Goal: Check status: Check status

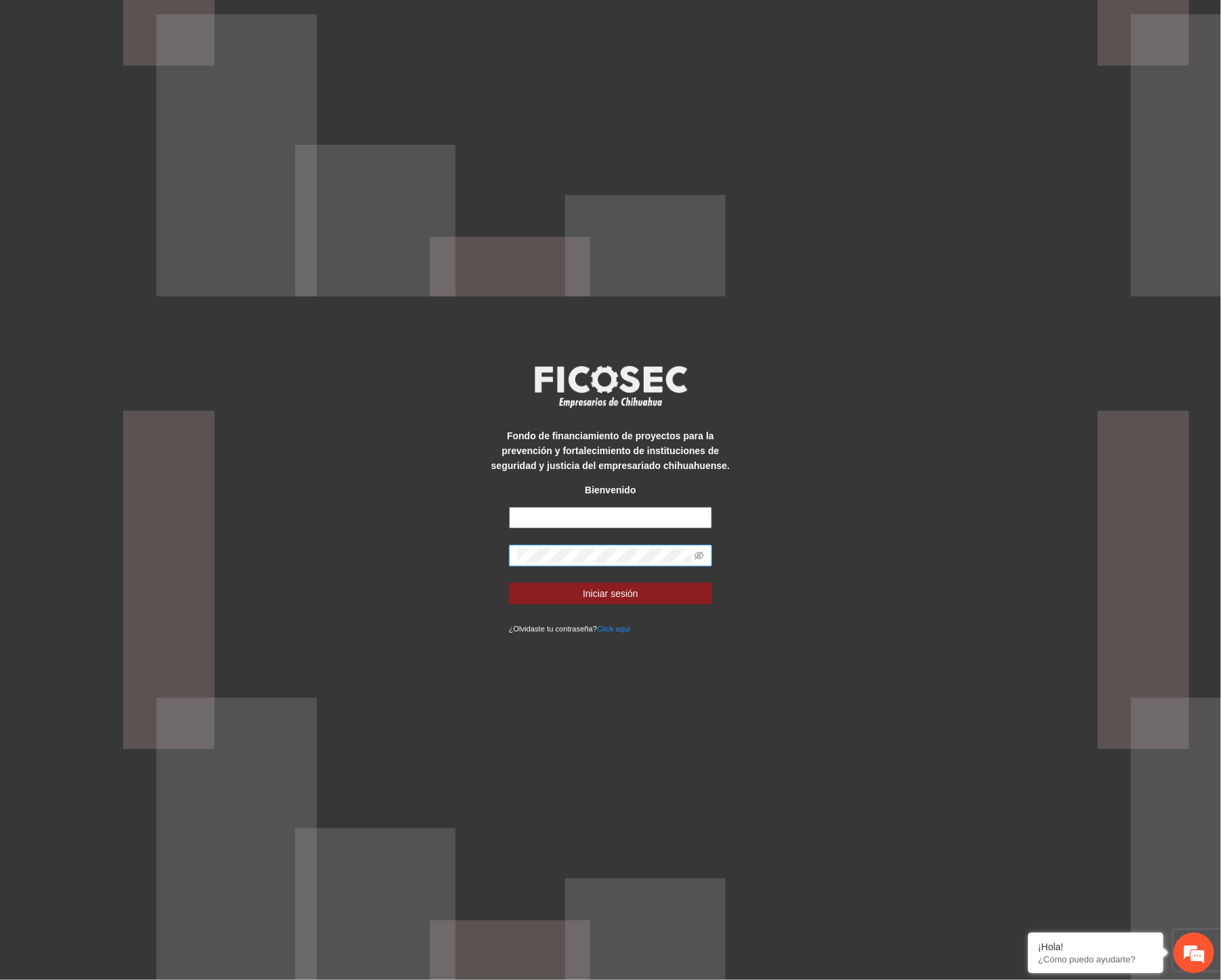
type input "**********"
click at [372, 567] on div "**********" at bounding box center [610, 490] width 1221 height 980
click at [698, 559] on icon "eye-invisible" at bounding box center [698, 555] width 9 height 9
click at [550, 596] on button "Iniciar sesión" at bounding box center [610, 593] width 204 height 21
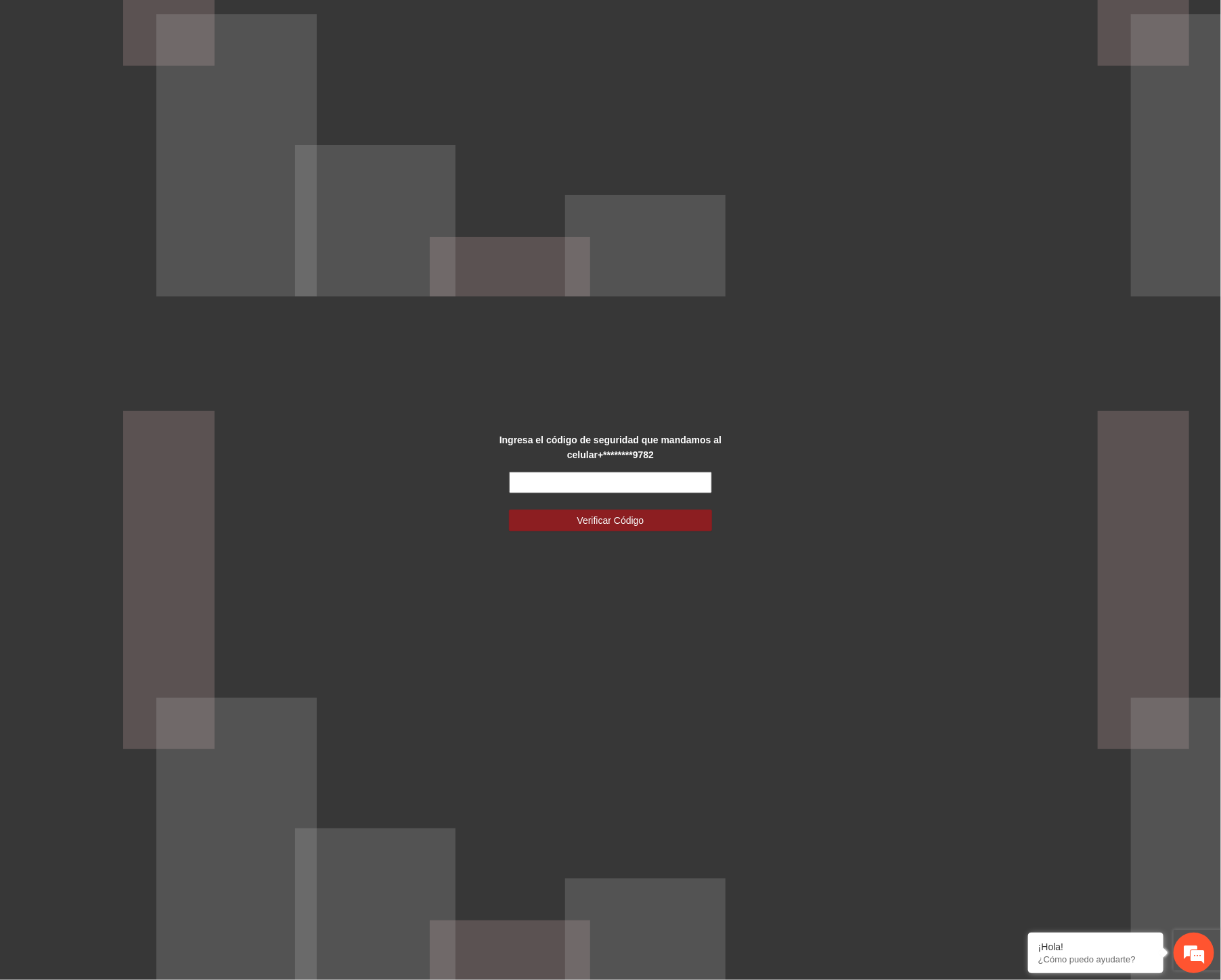
click at [565, 481] on input "text" at bounding box center [610, 482] width 204 height 21
type input "******"
click at [616, 521] on span "Verificar Código" at bounding box center [610, 519] width 67 height 14
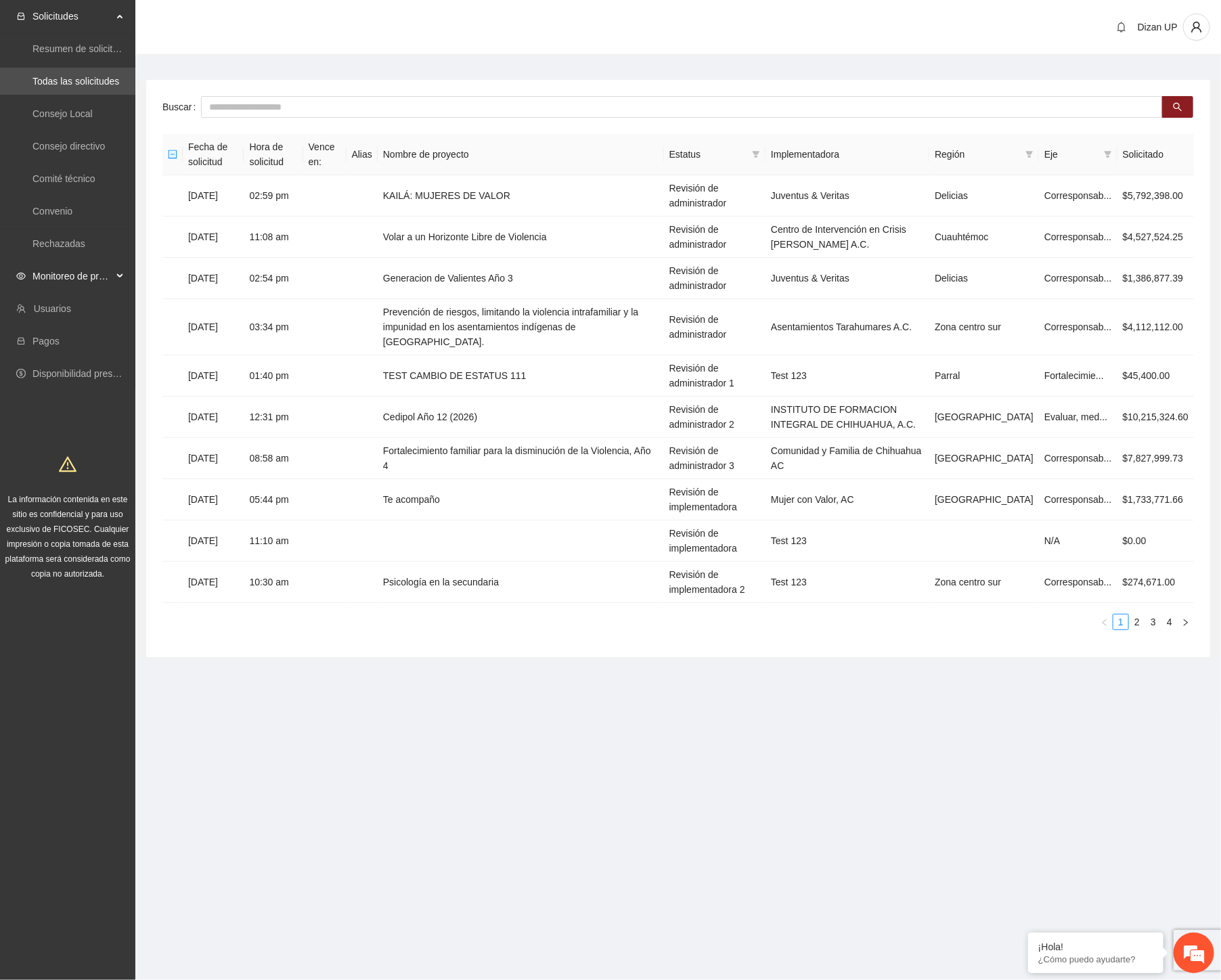
click at [101, 271] on span "Monitoreo de proyectos" at bounding box center [72, 276] width 80 height 27
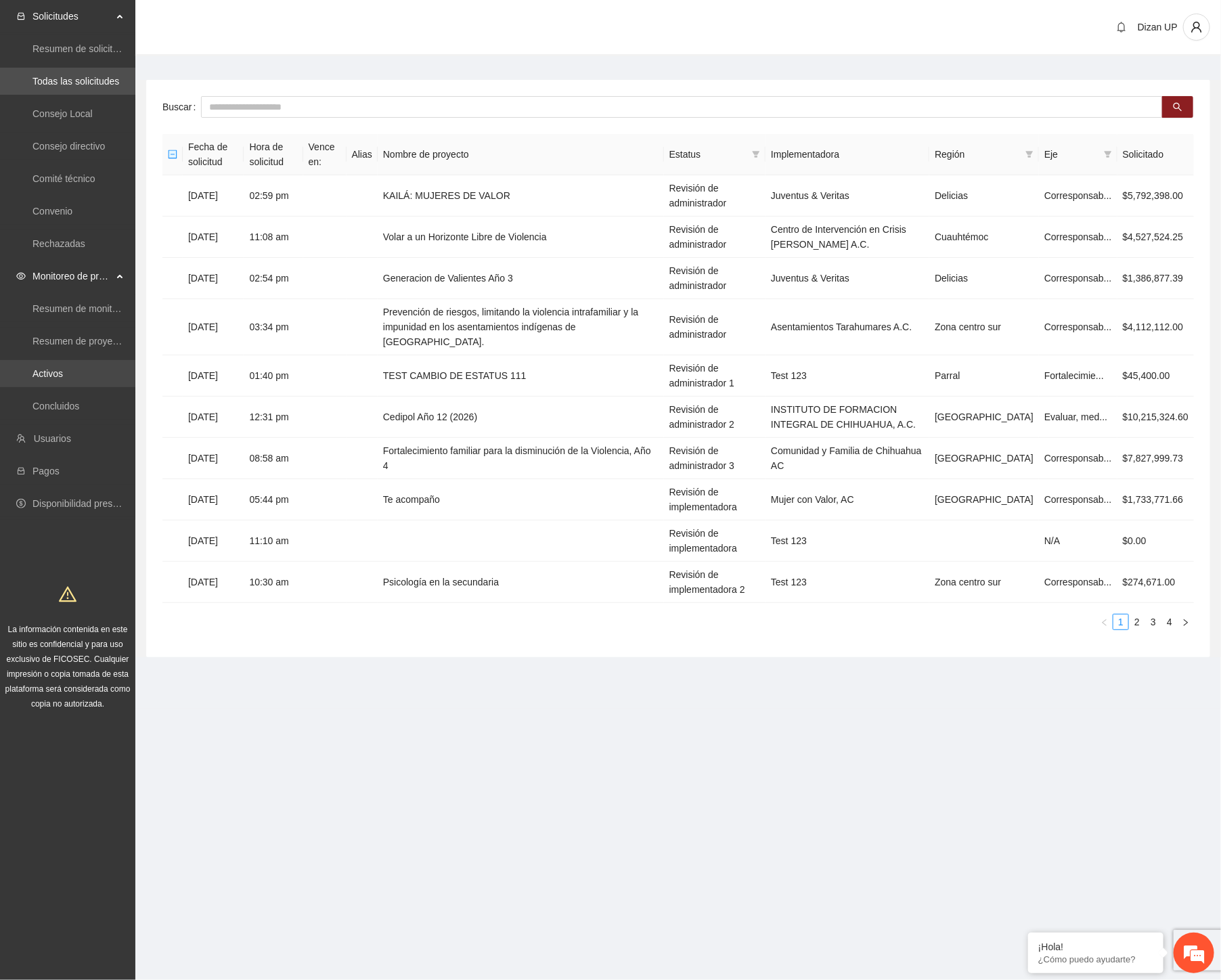
click at [63, 375] on link "Activos" at bounding box center [48, 373] width 31 height 11
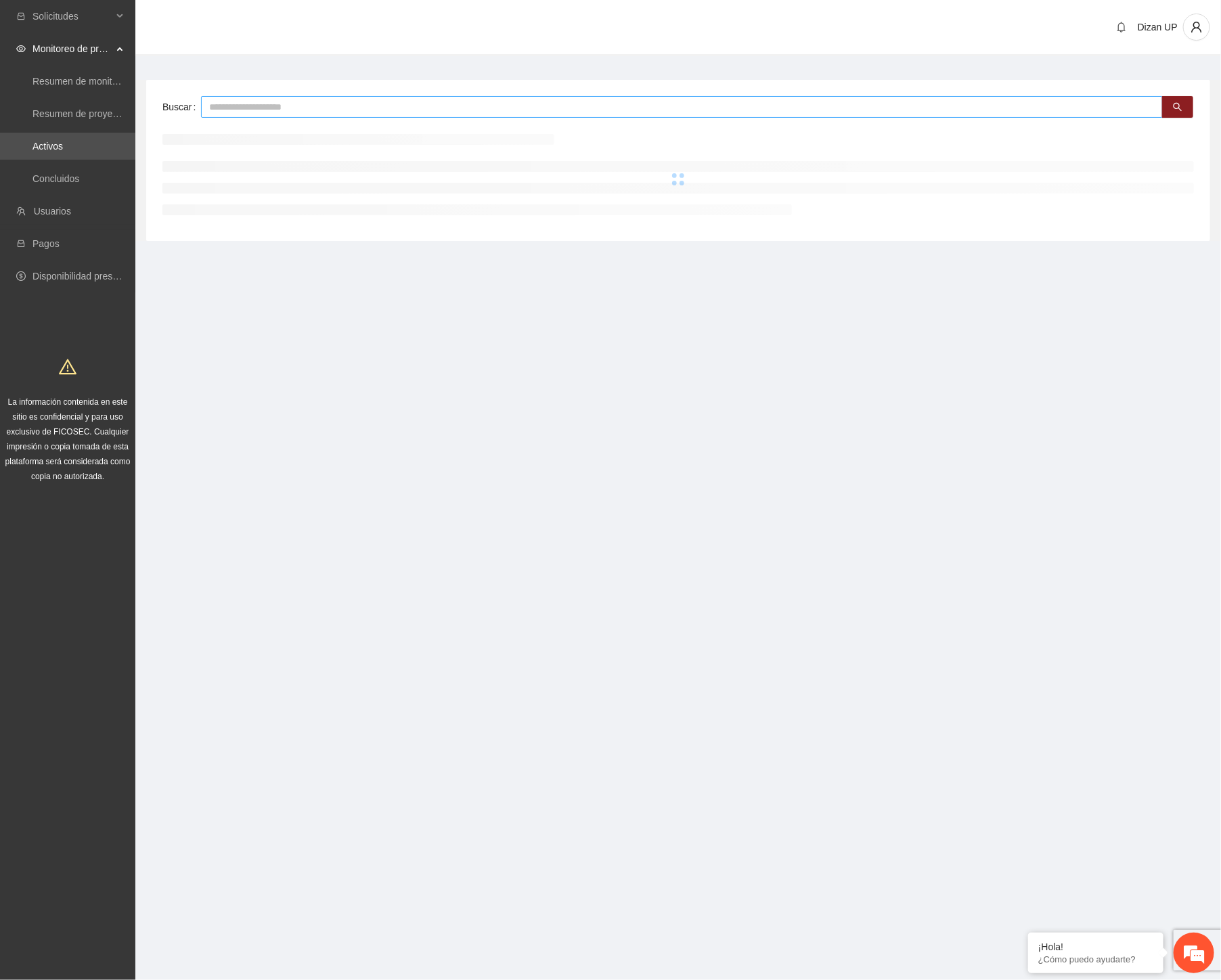
click at [282, 107] on input "text" at bounding box center [681, 106] width 961 height 21
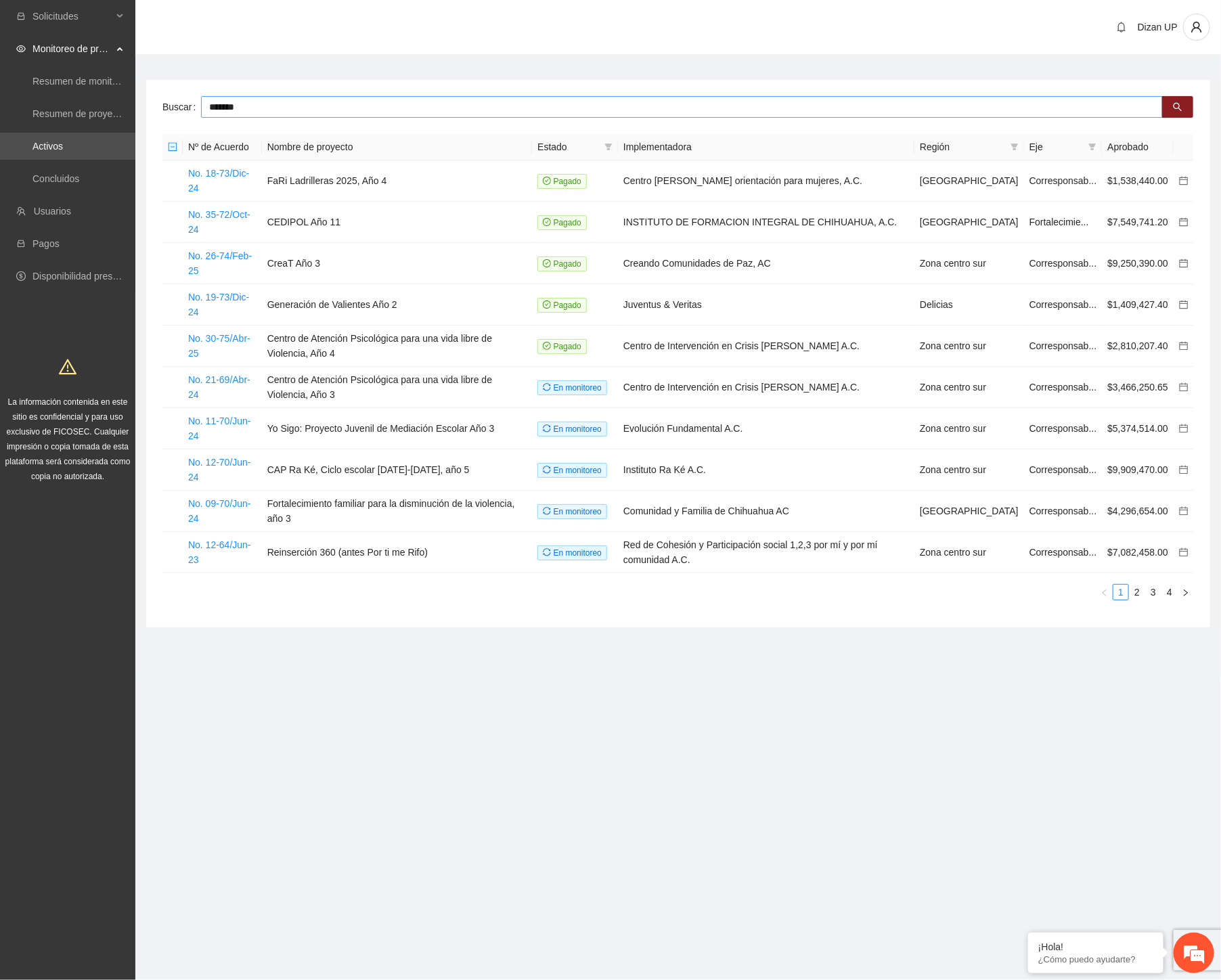
type input "*******"
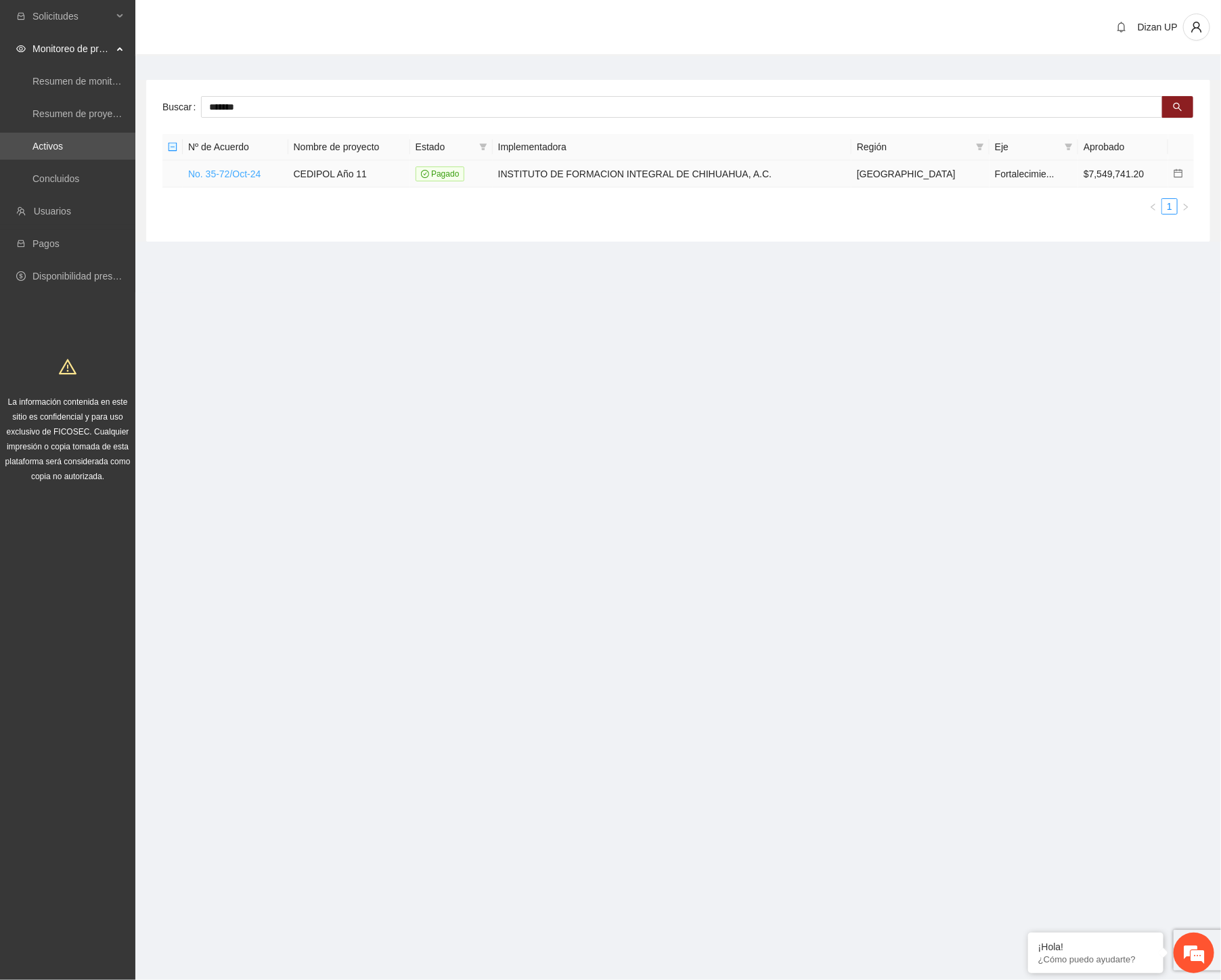
click at [242, 175] on link "No. 35-72/Oct-24" at bounding box center [224, 174] width 72 height 11
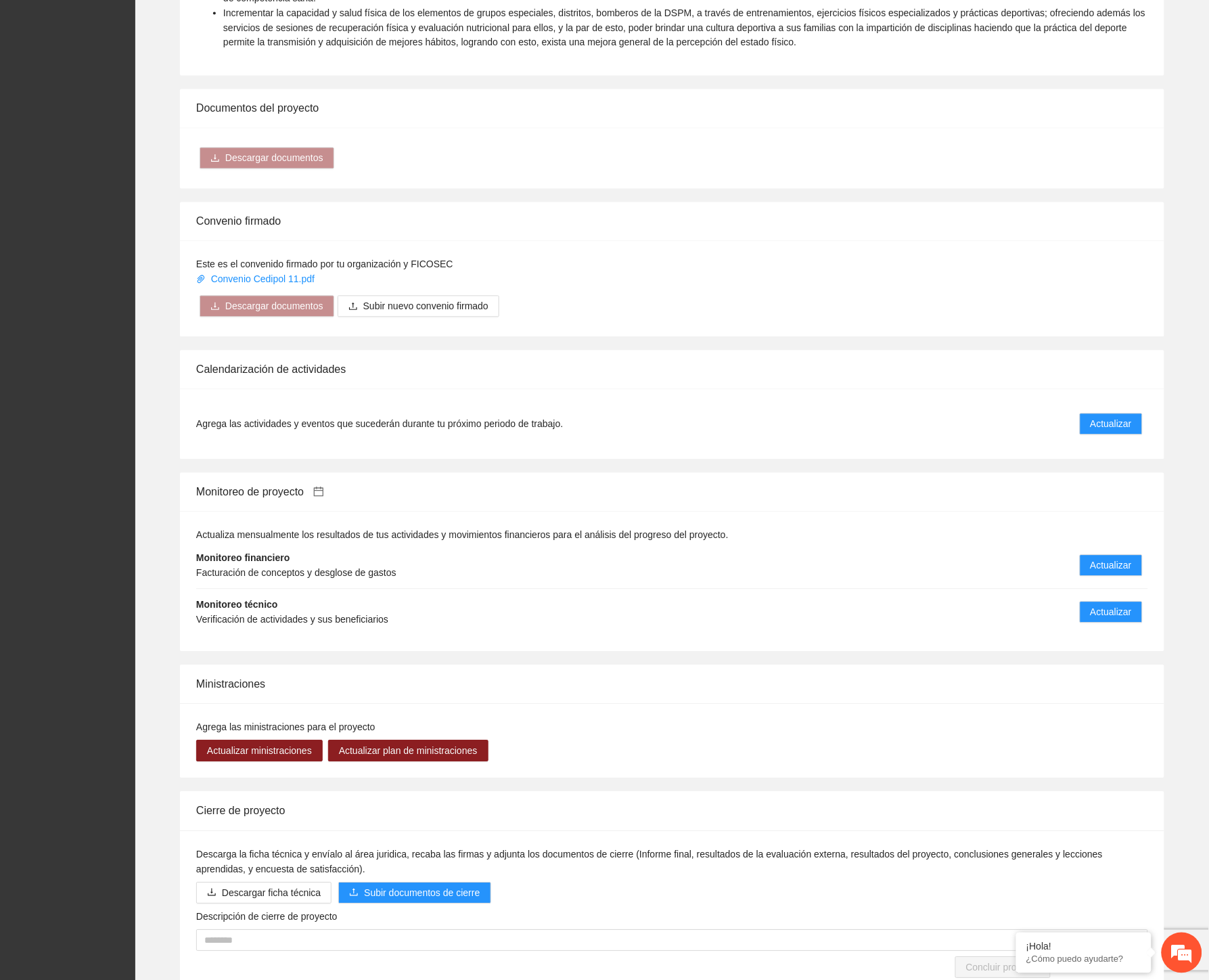
scroll to position [752, 0]
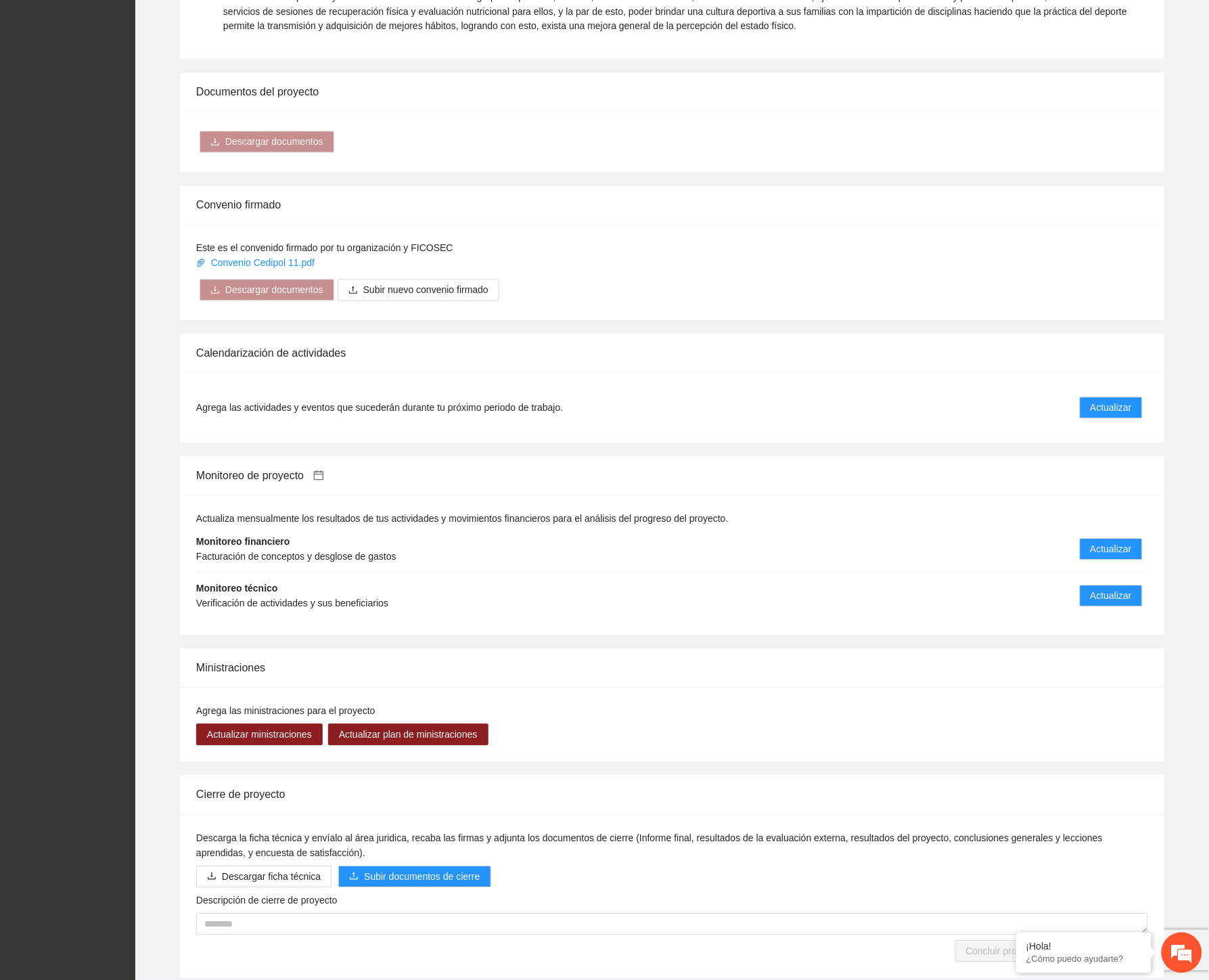
click at [324, 474] on icon "calendar" at bounding box center [318, 475] width 11 height 11
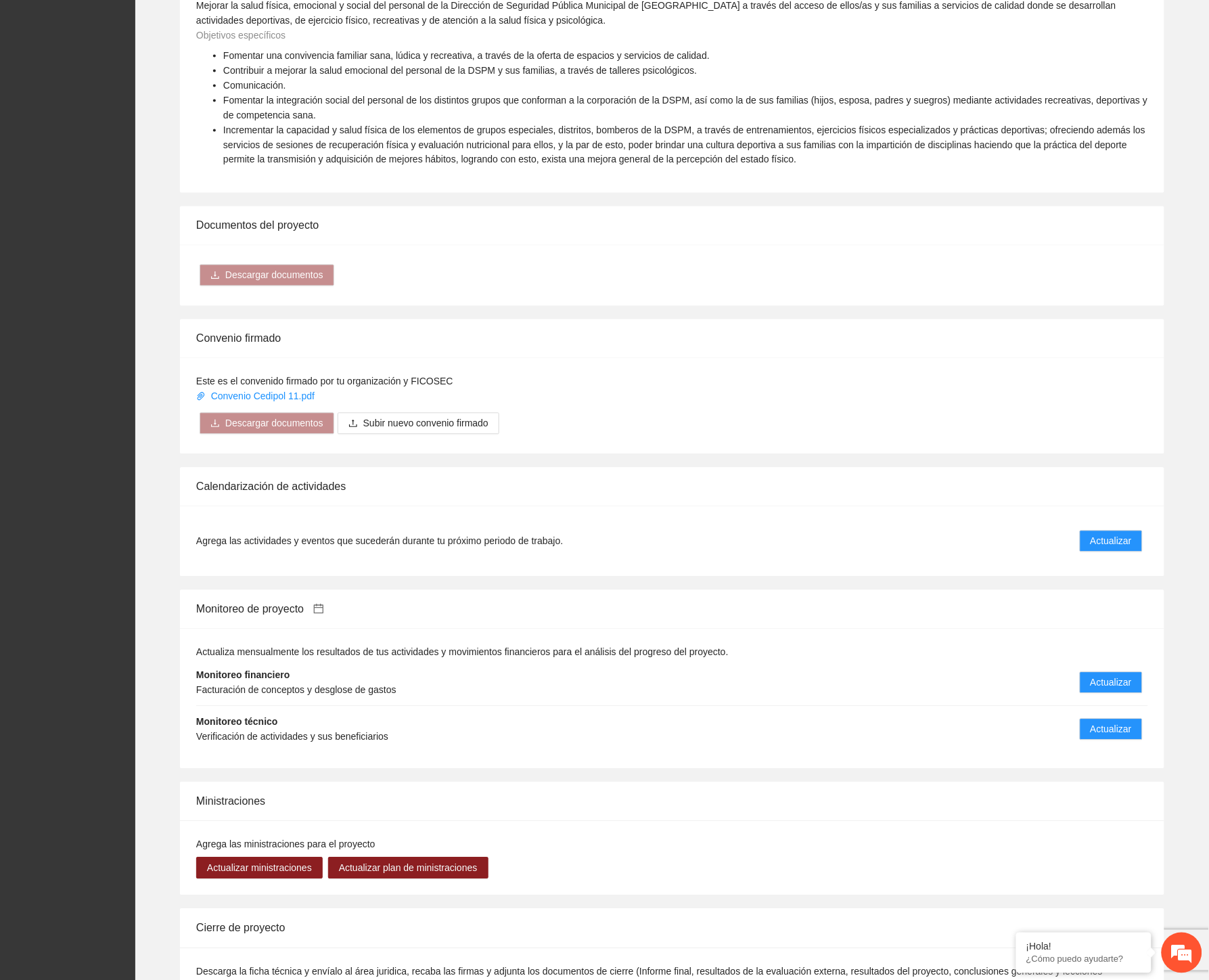
scroll to position [800, 0]
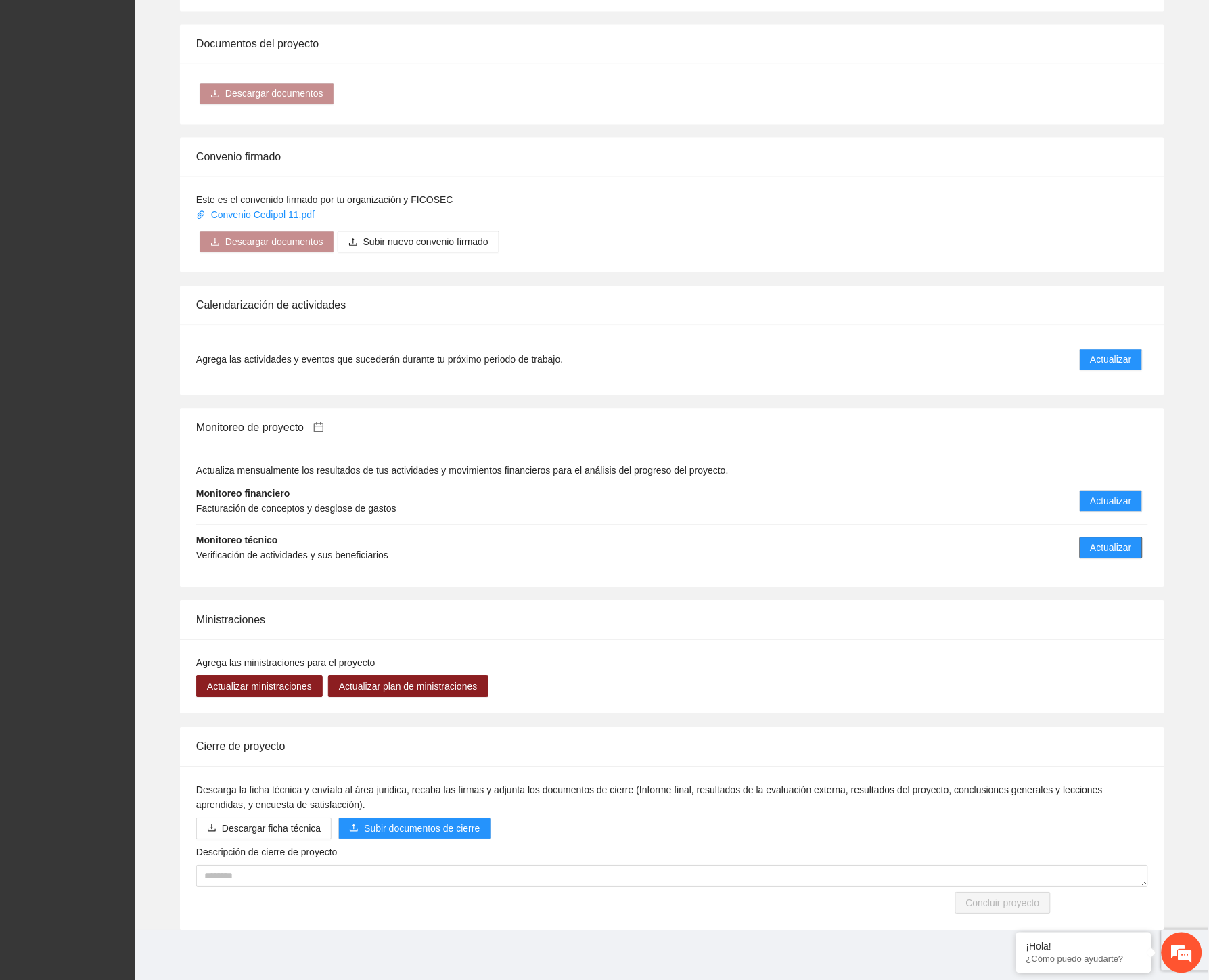
click at [1087, 547] on button "Actualizar" at bounding box center [1111, 547] width 63 height 21
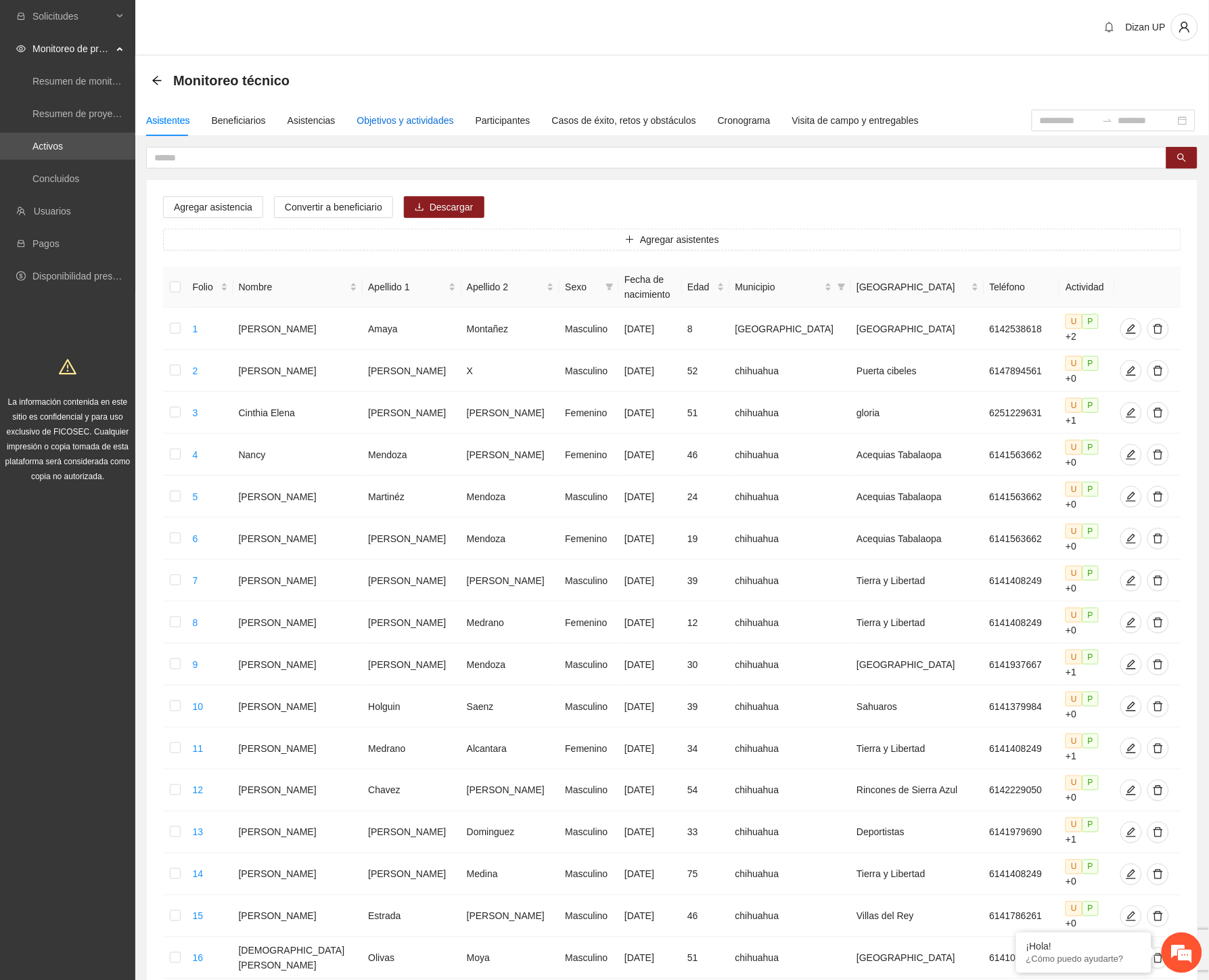
click at [396, 120] on div "Objetivos y actividades" at bounding box center [406, 120] width 97 height 14
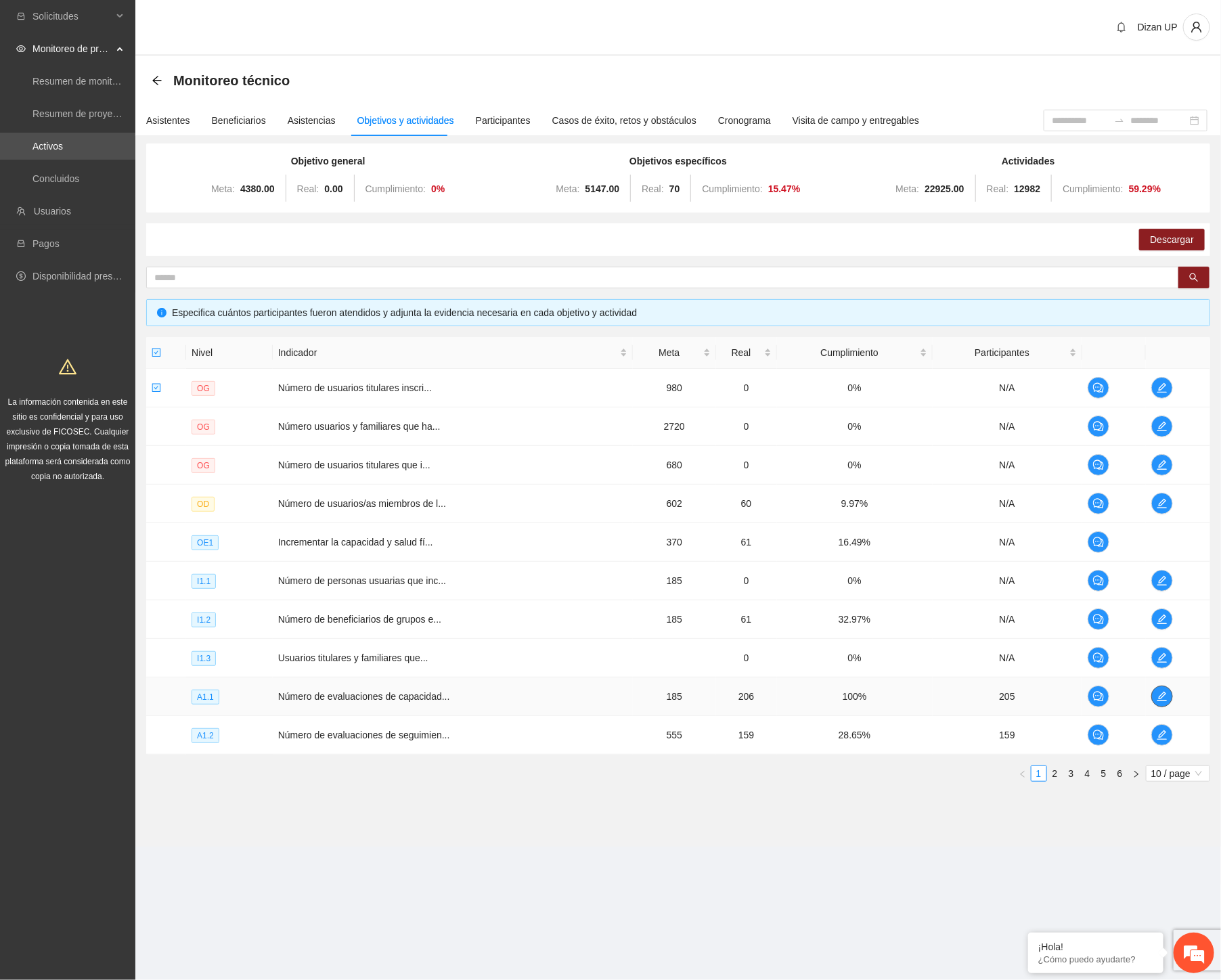
click at [1166, 693] on icon "edit" at bounding box center [1161, 696] width 9 height 9
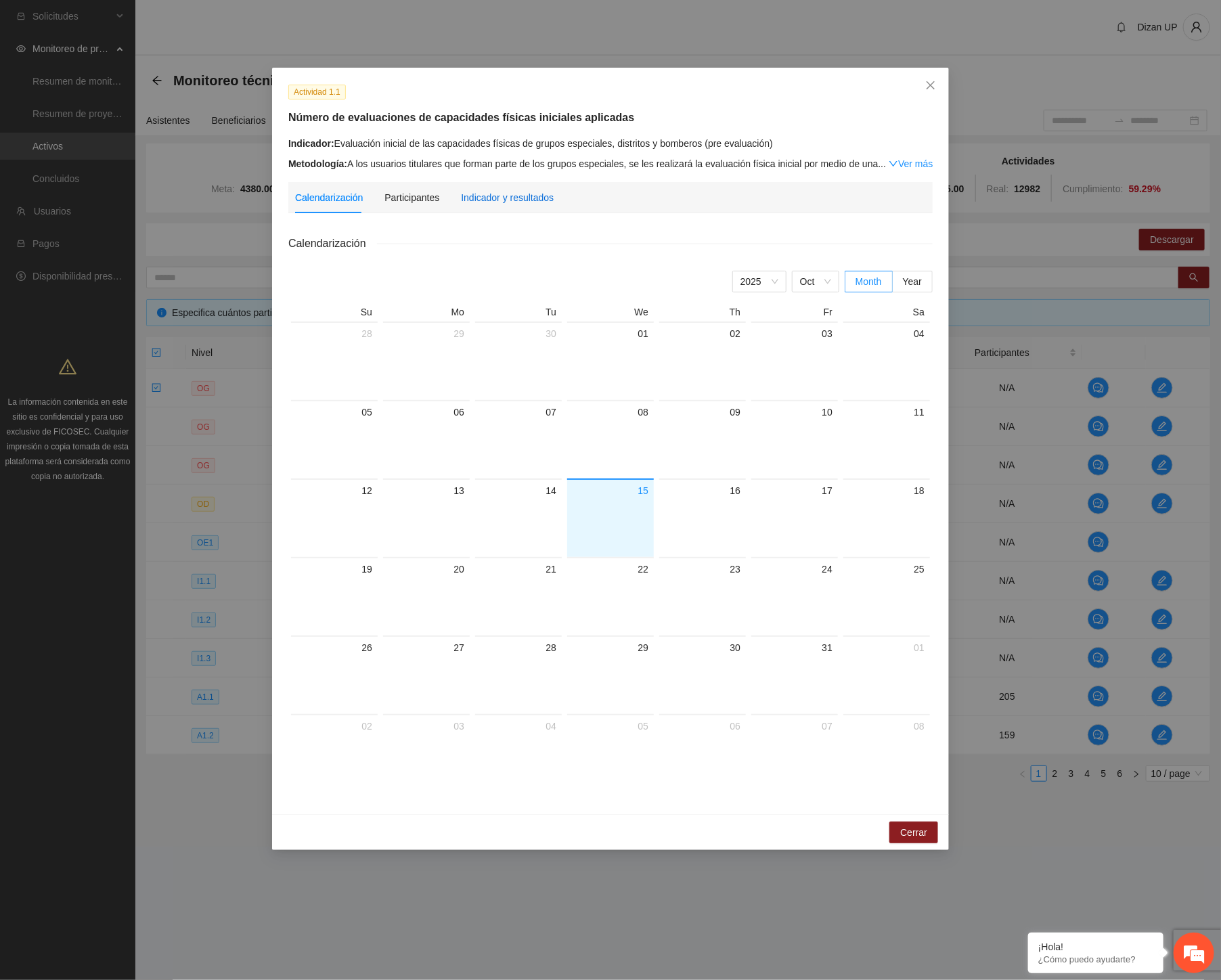
click at [518, 193] on div "Indicador y resultados" at bounding box center [507, 197] width 93 height 14
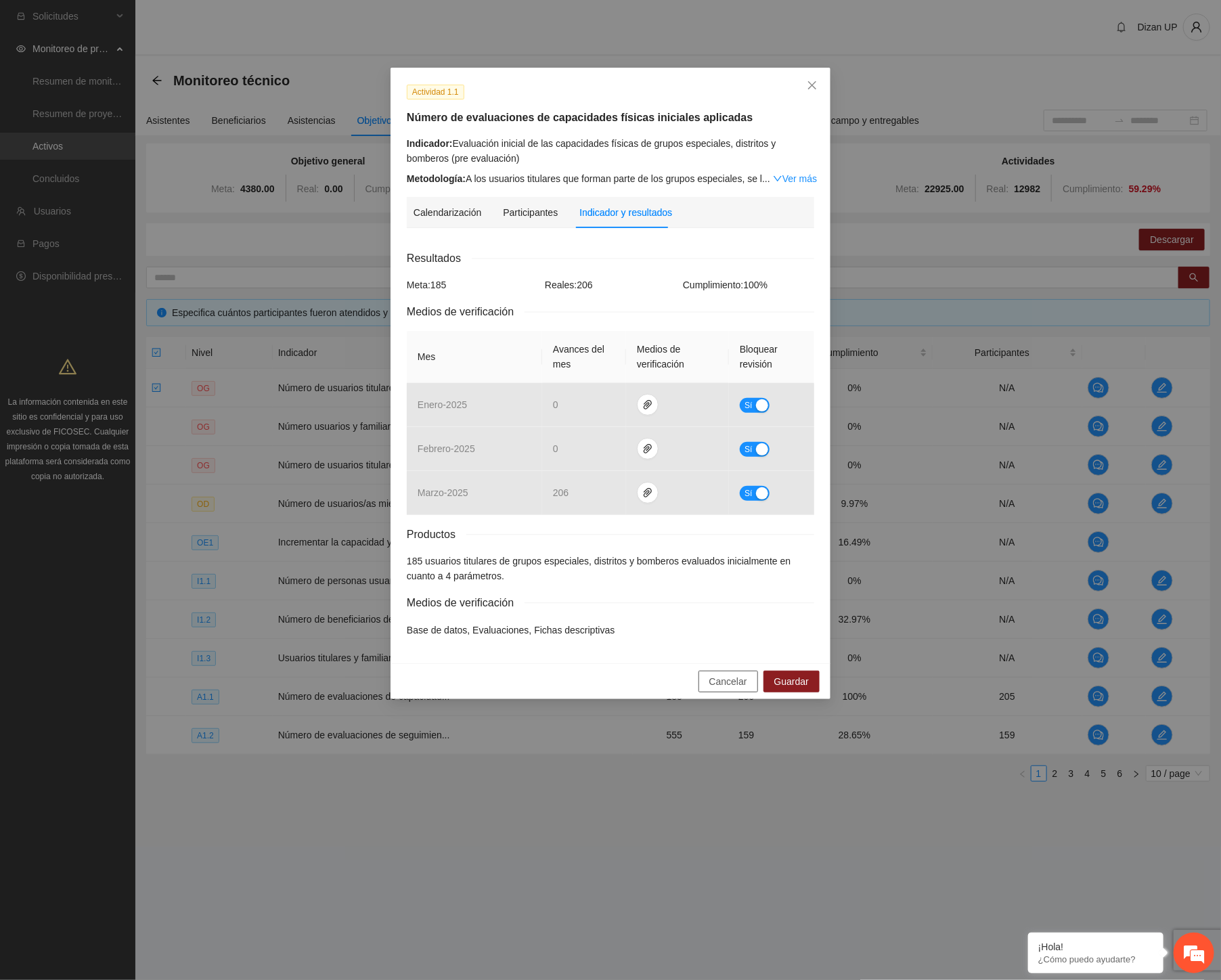
click at [740, 679] on span "Cancelar" at bounding box center [728, 681] width 38 height 14
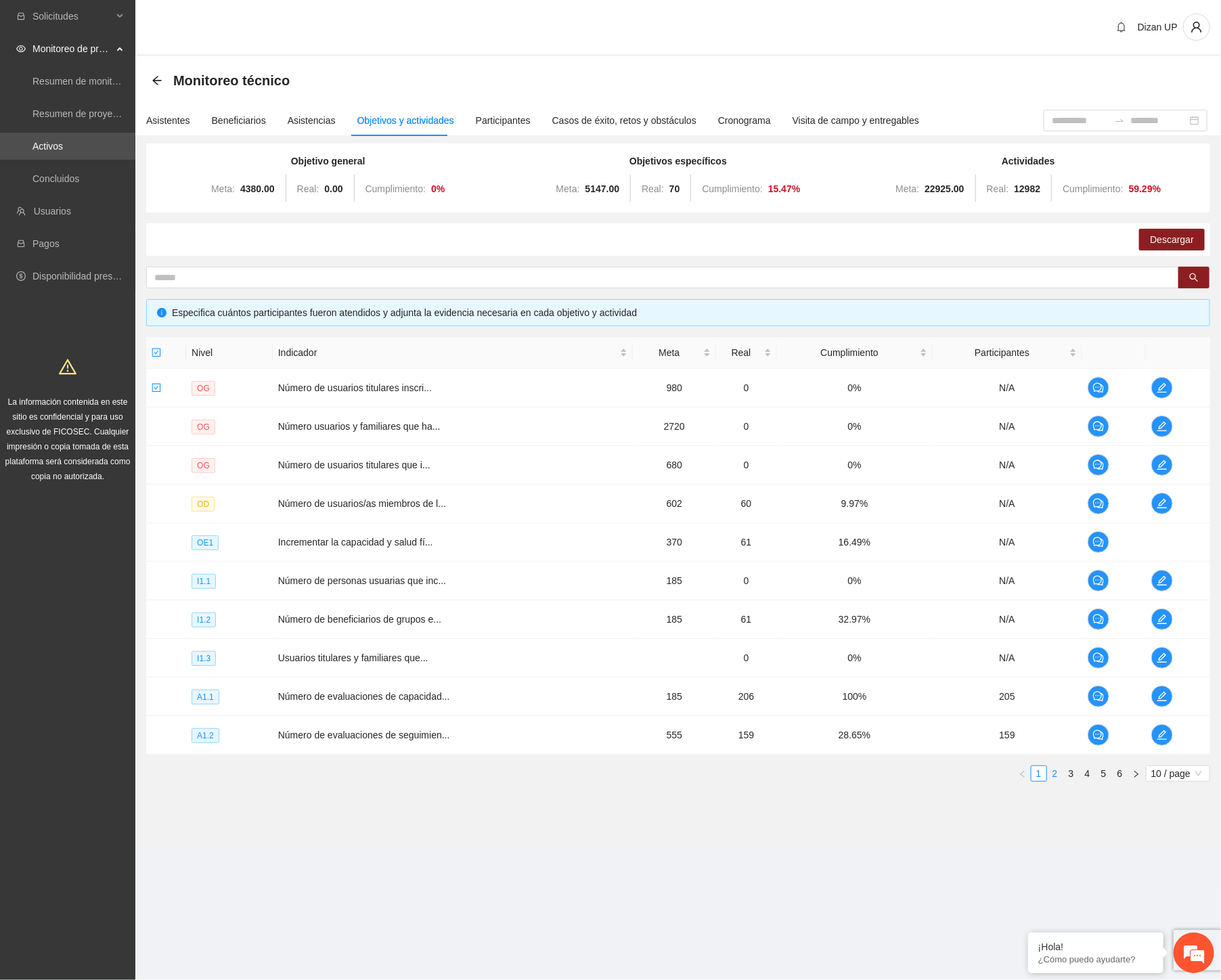
click at [1057, 773] on link "2" at bounding box center [1054, 773] width 14 height 14
click at [1159, 539] on icon "edit" at bounding box center [1162, 542] width 11 height 11
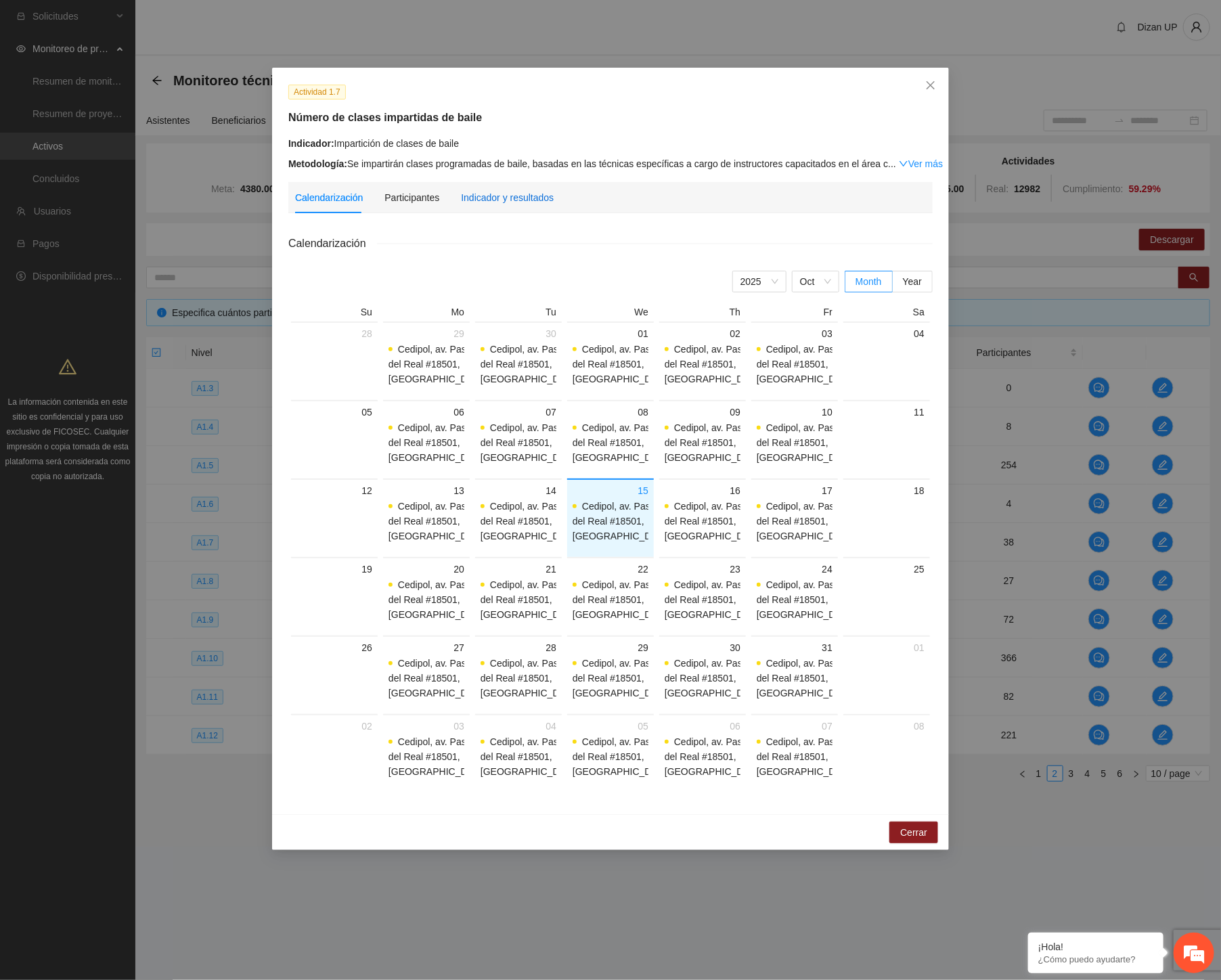
click at [531, 198] on div "Indicador y resultados" at bounding box center [507, 197] width 93 height 14
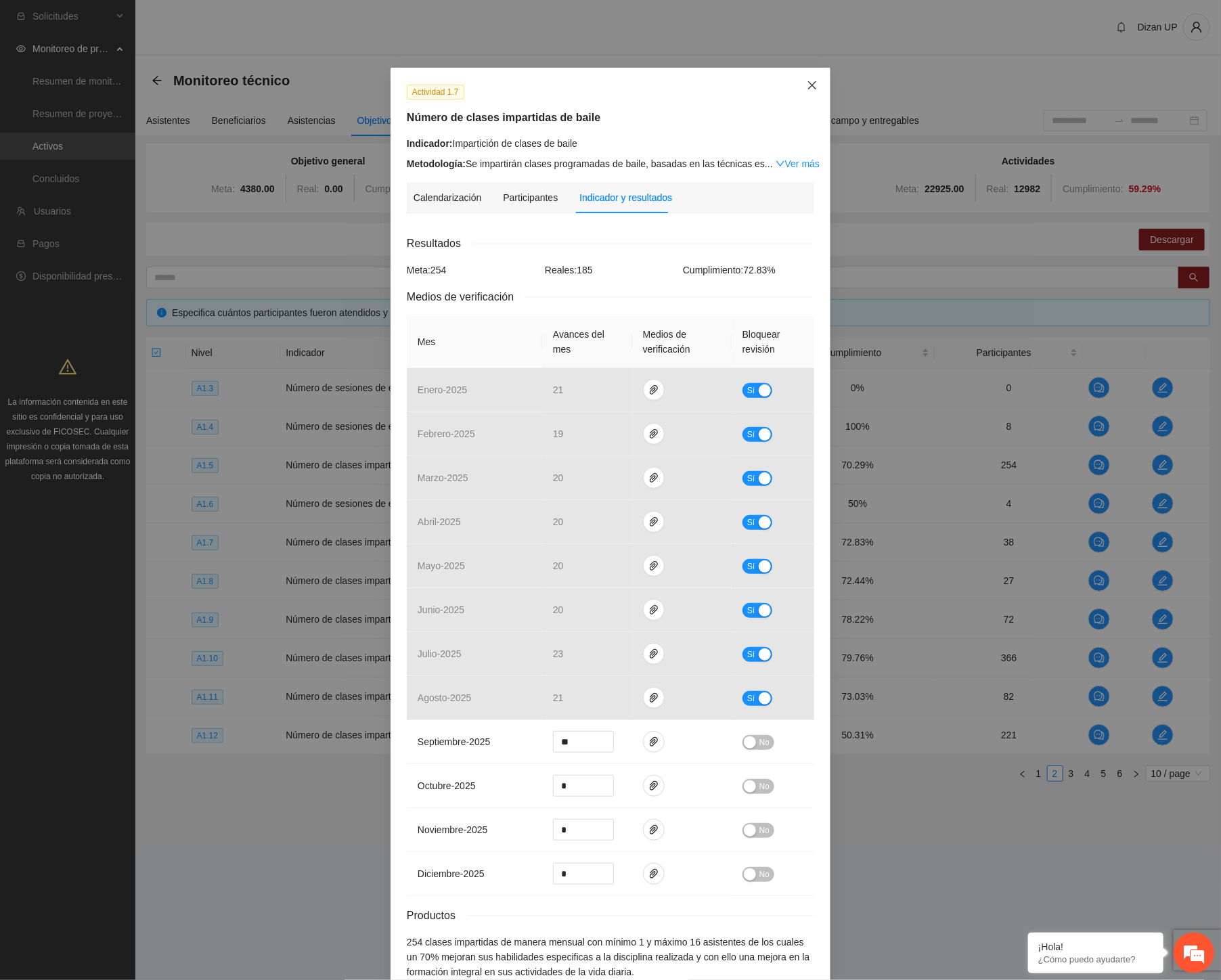
drag, startPoint x: 812, startPoint y: 81, endPoint x: 598, endPoint y: 14, distance: 224.2
click at [807, 81] on span "Close" at bounding box center [811, 85] width 37 height 37
